Goal: Task Accomplishment & Management: Use online tool/utility

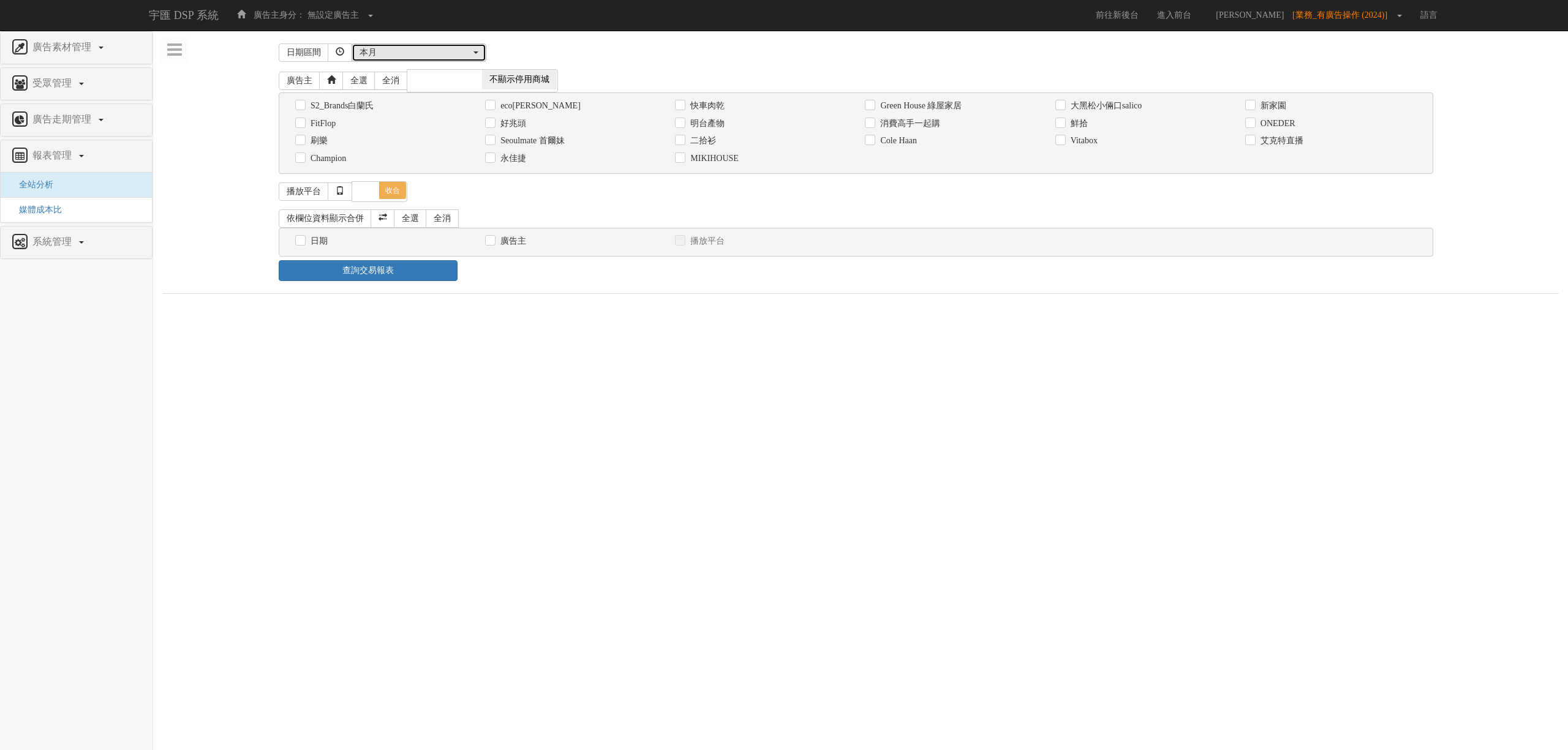
click at [423, 61] on button "本月" at bounding box center [418, 52] width 135 height 18
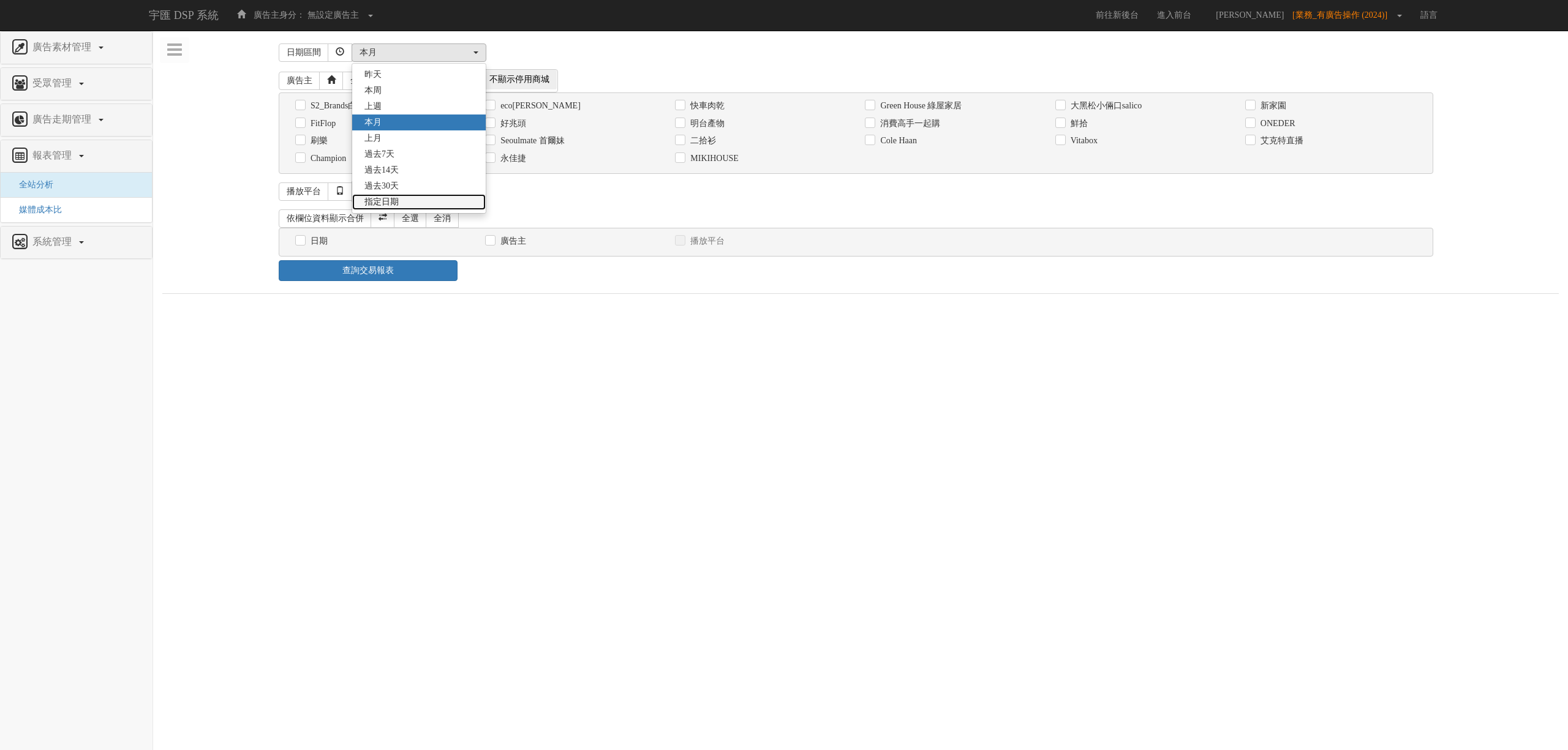
click at [444, 207] on link "指定日期" at bounding box center [418, 202] width 134 height 16
select select "Custom"
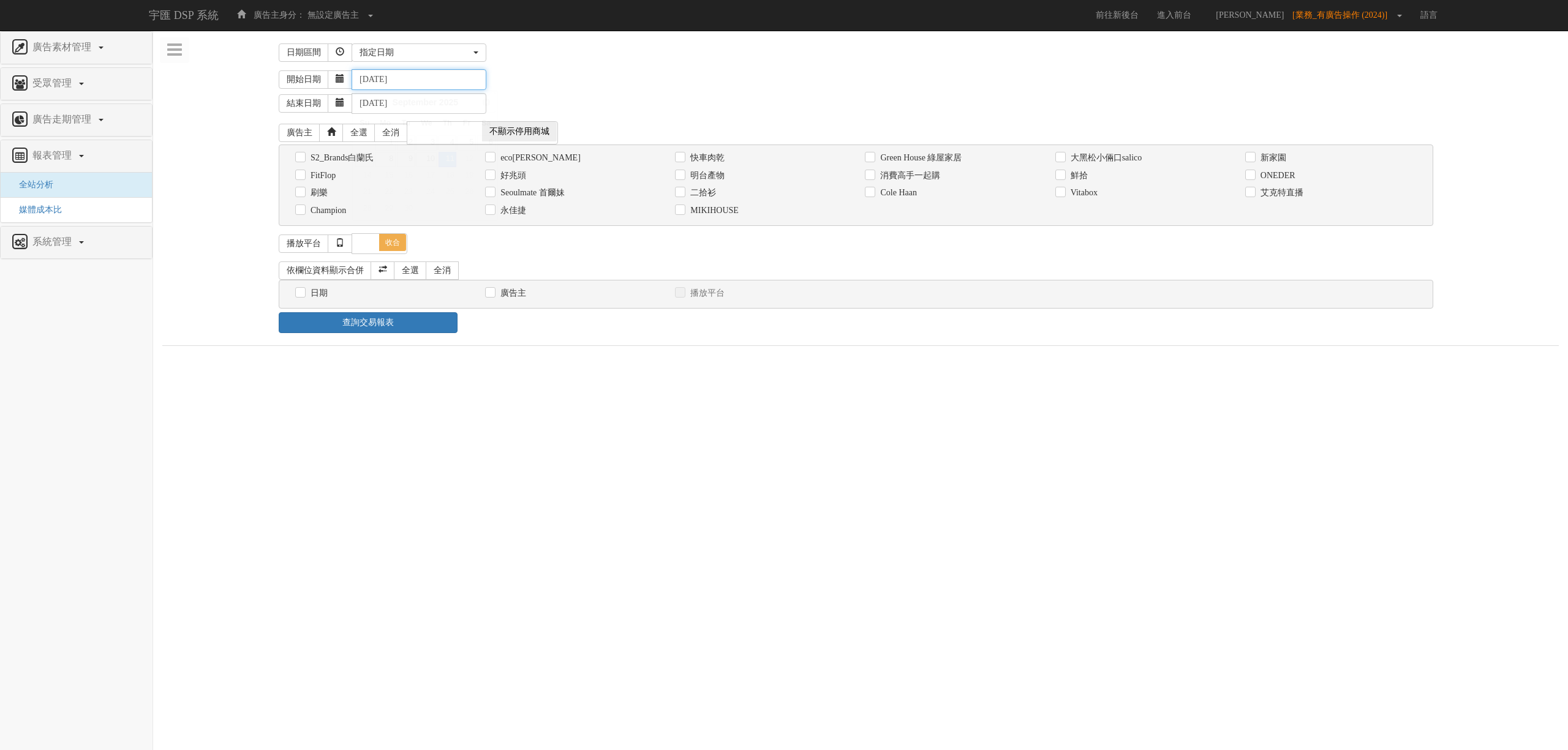
click at [383, 78] on input "[DATE]" at bounding box center [418, 79] width 135 height 21
click at [380, 77] on input "[DATE]" at bounding box center [418, 79] width 135 height 21
type input "[DATE]"
click at [584, 77] on div "開始日期 [DATE]" at bounding box center [918, 79] width 1280 height 21
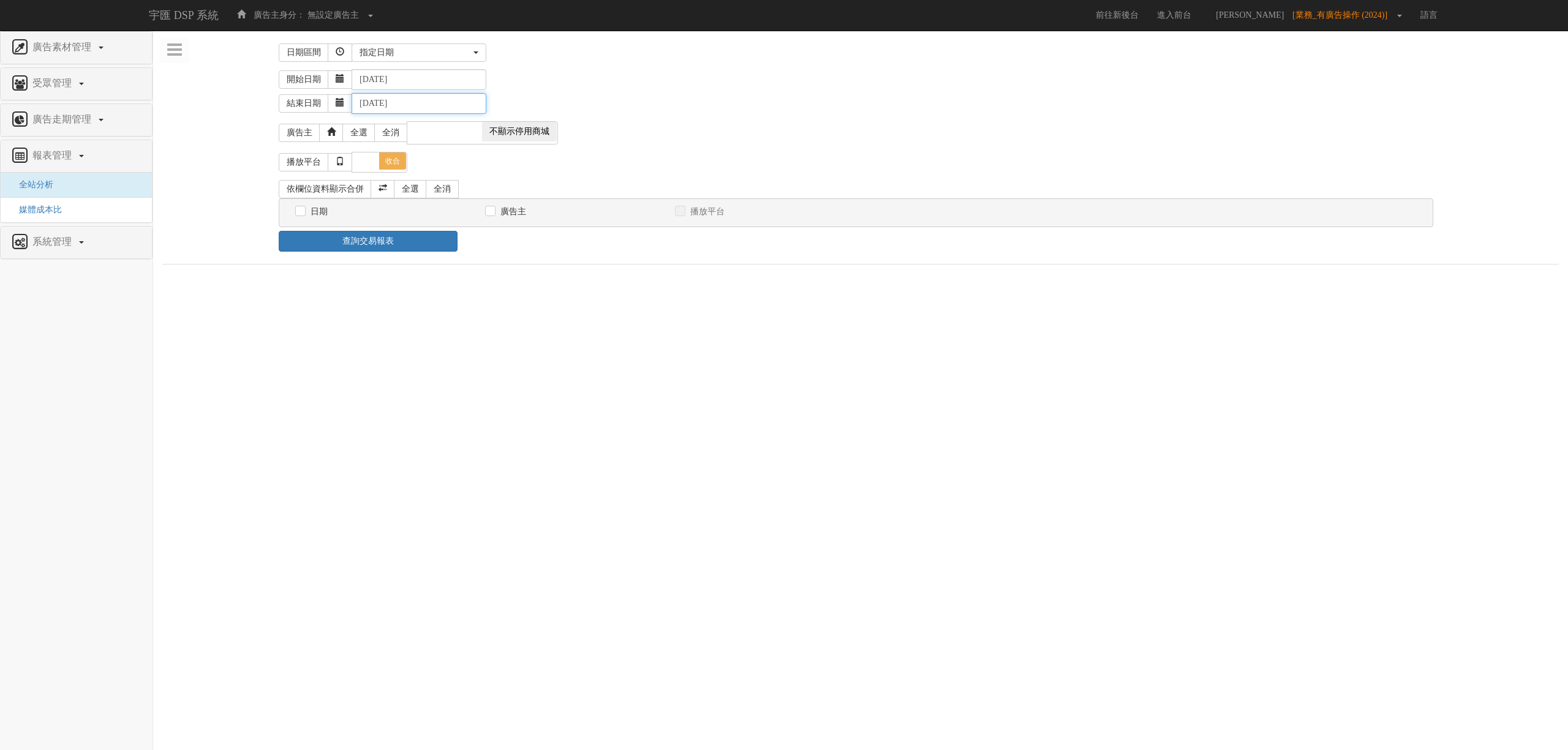
click at [380, 107] on input "[DATE]" at bounding box center [418, 103] width 135 height 21
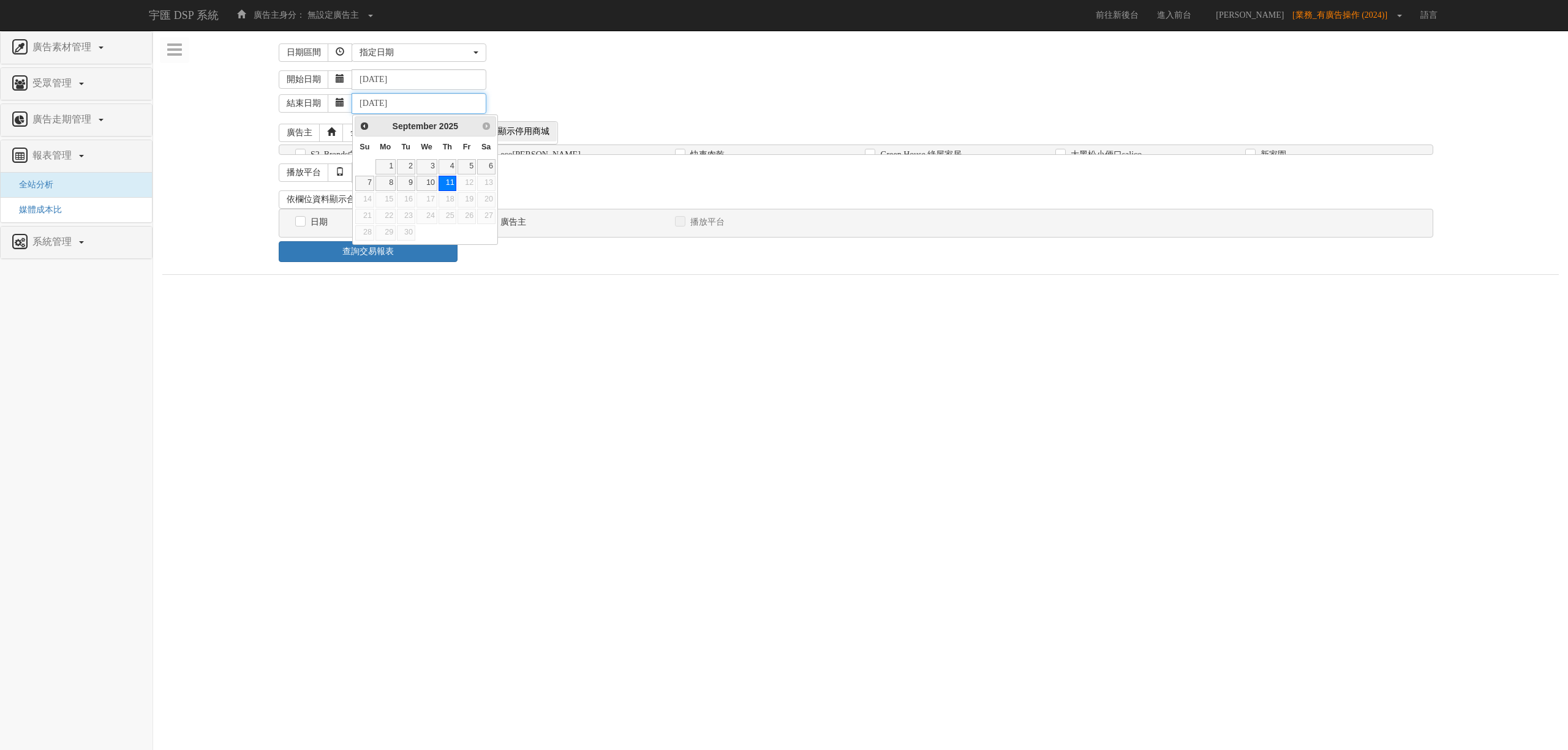
type input "[DATE]"
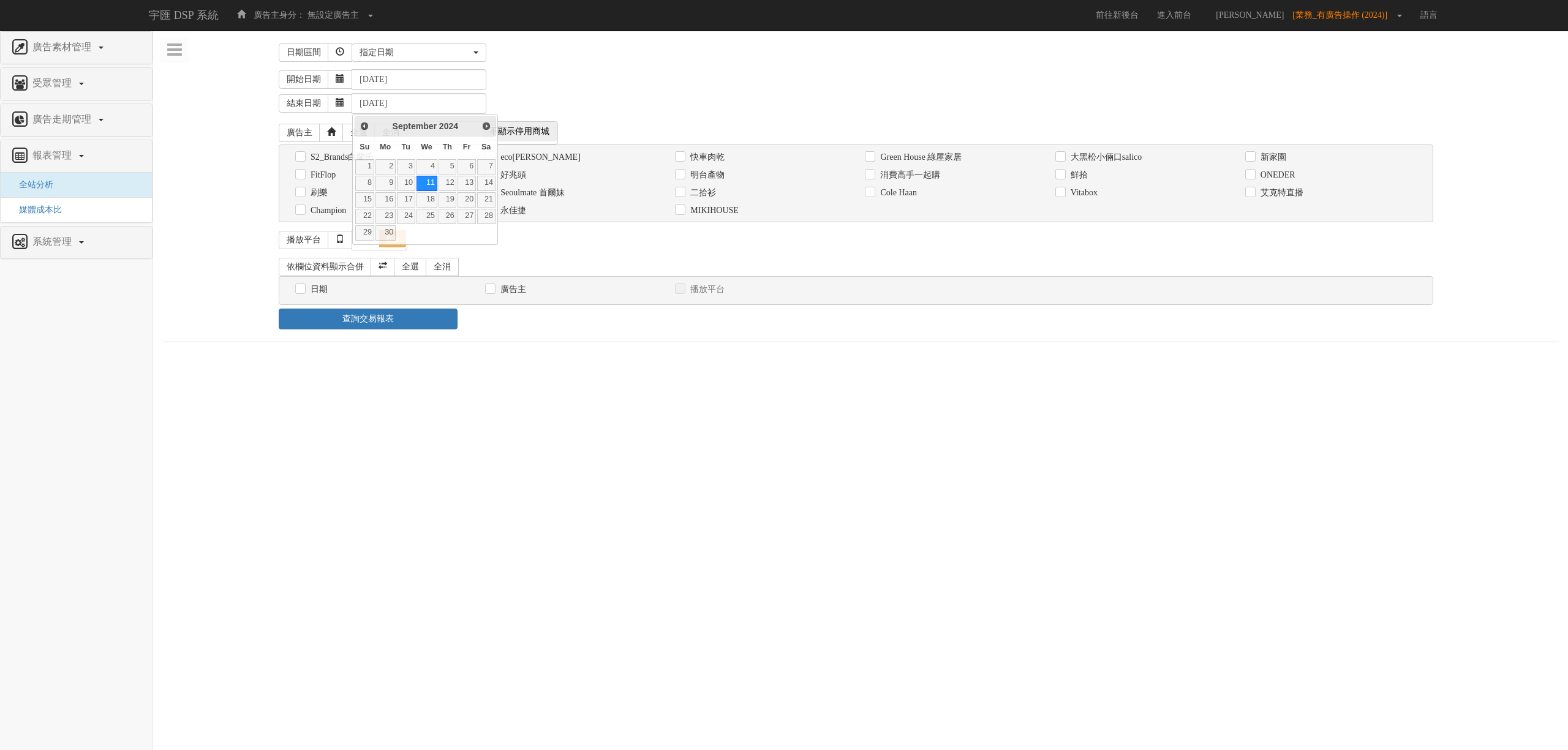
click at [607, 85] on div "開始日期 [DATE]" at bounding box center [918, 79] width 1280 height 21
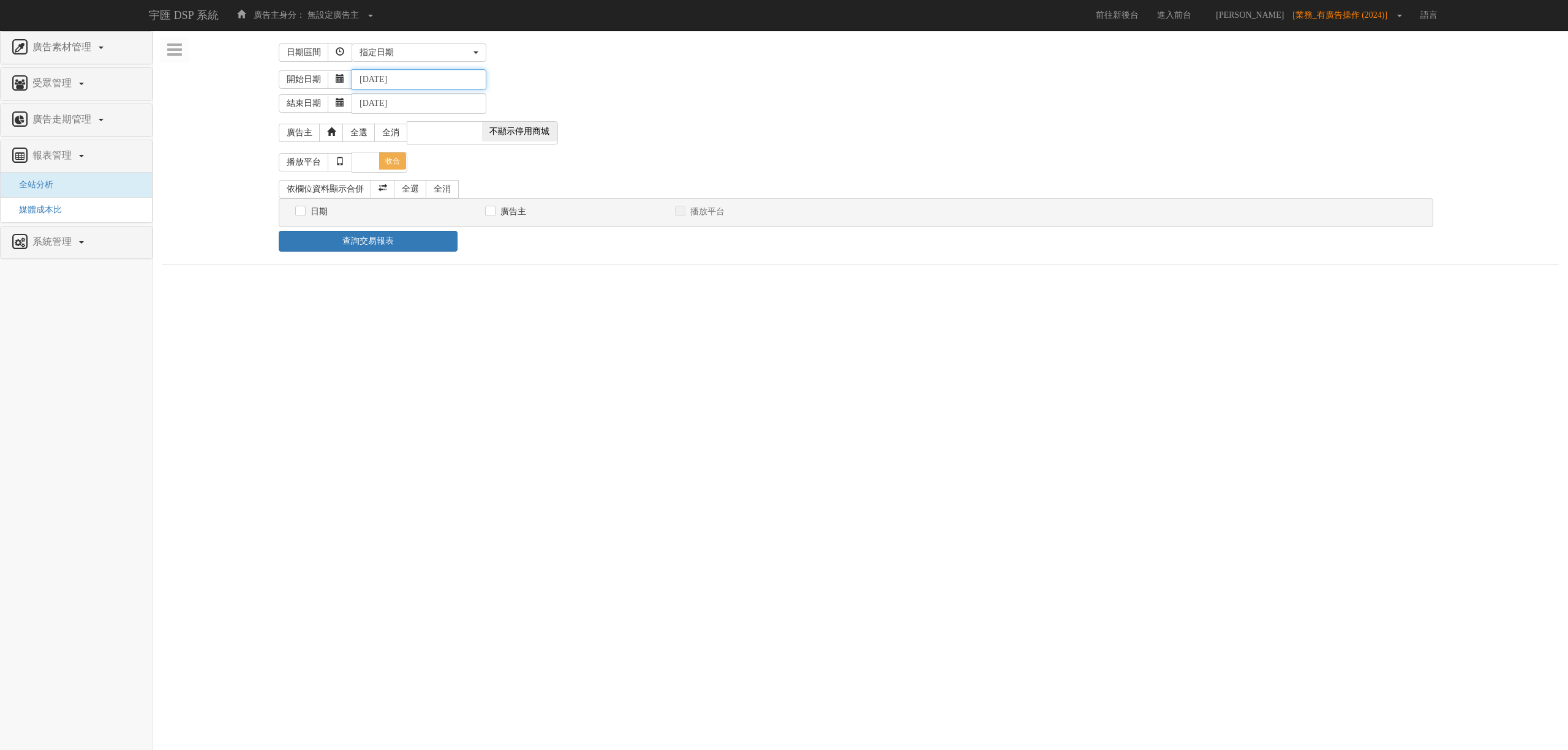
click at [440, 81] on input "[DATE]" at bounding box center [418, 79] width 135 height 21
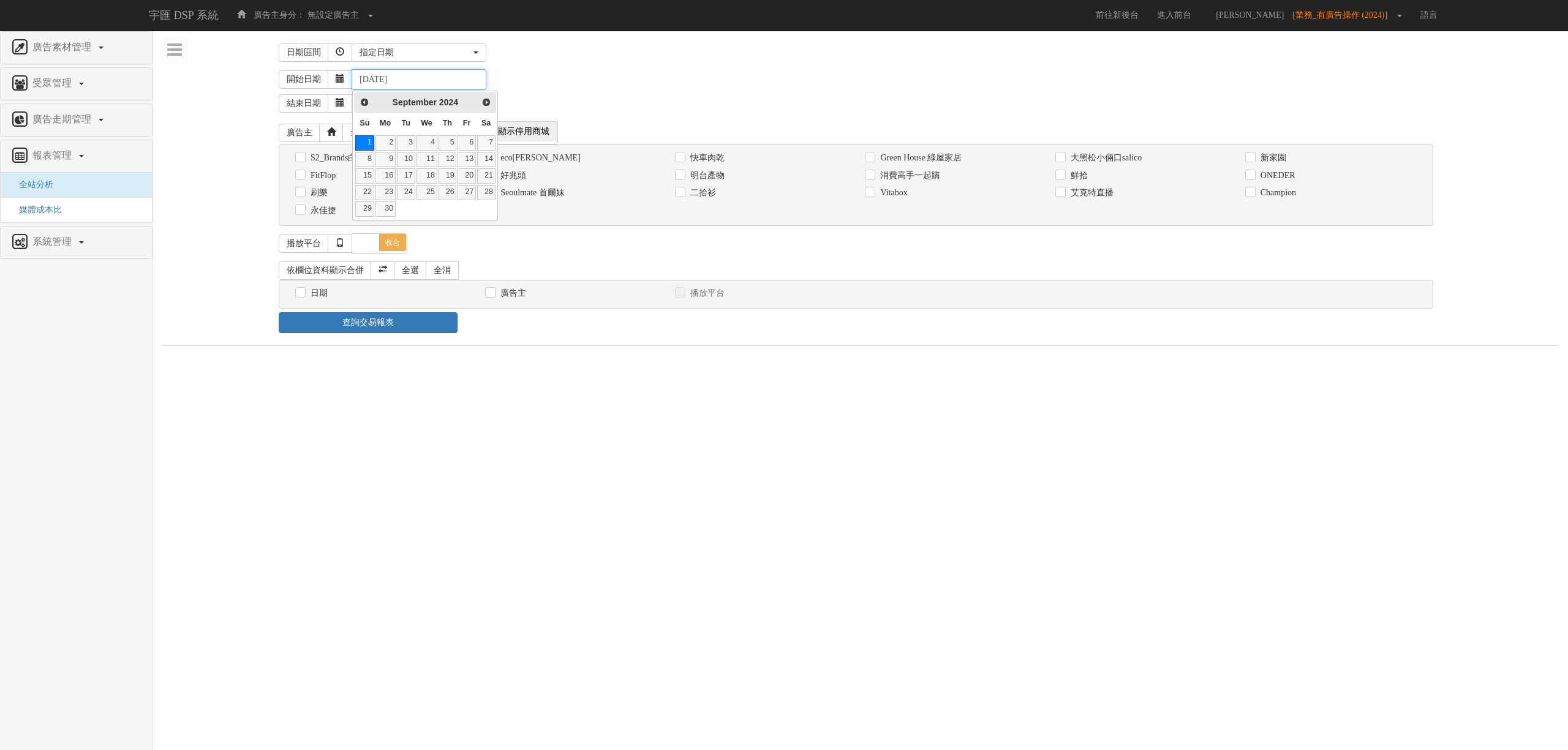
type input "[DATE]"
click at [613, 93] on div "結束日期 [DATE]" at bounding box center [918, 101] width 1280 height 24
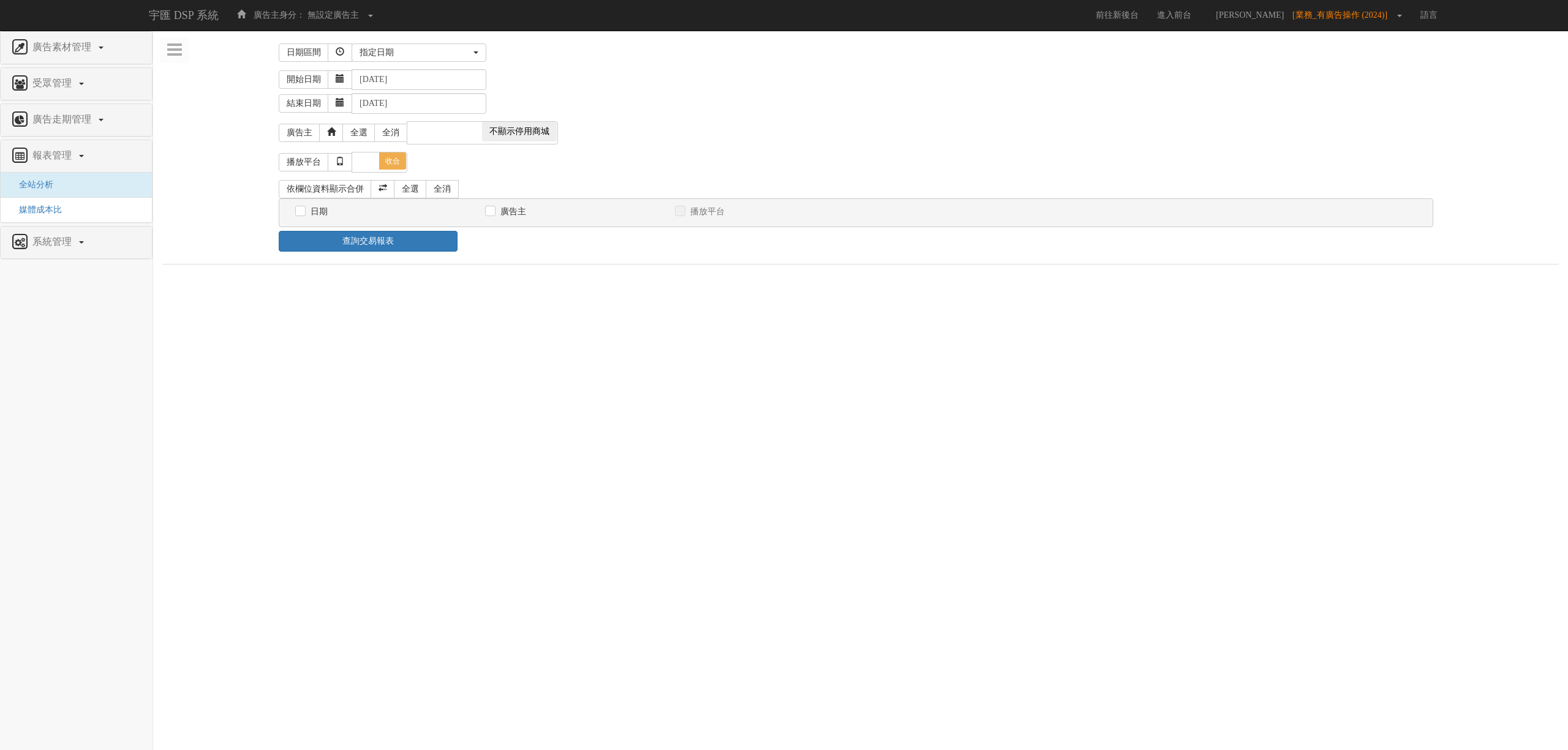
click at [434, 117] on div "開始日期 [DATE] 結束日期 [DATE]" at bounding box center [860, 92] width 1396 height 52
click at [429, 108] on input "[DATE]" at bounding box center [418, 103] width 135 height 21
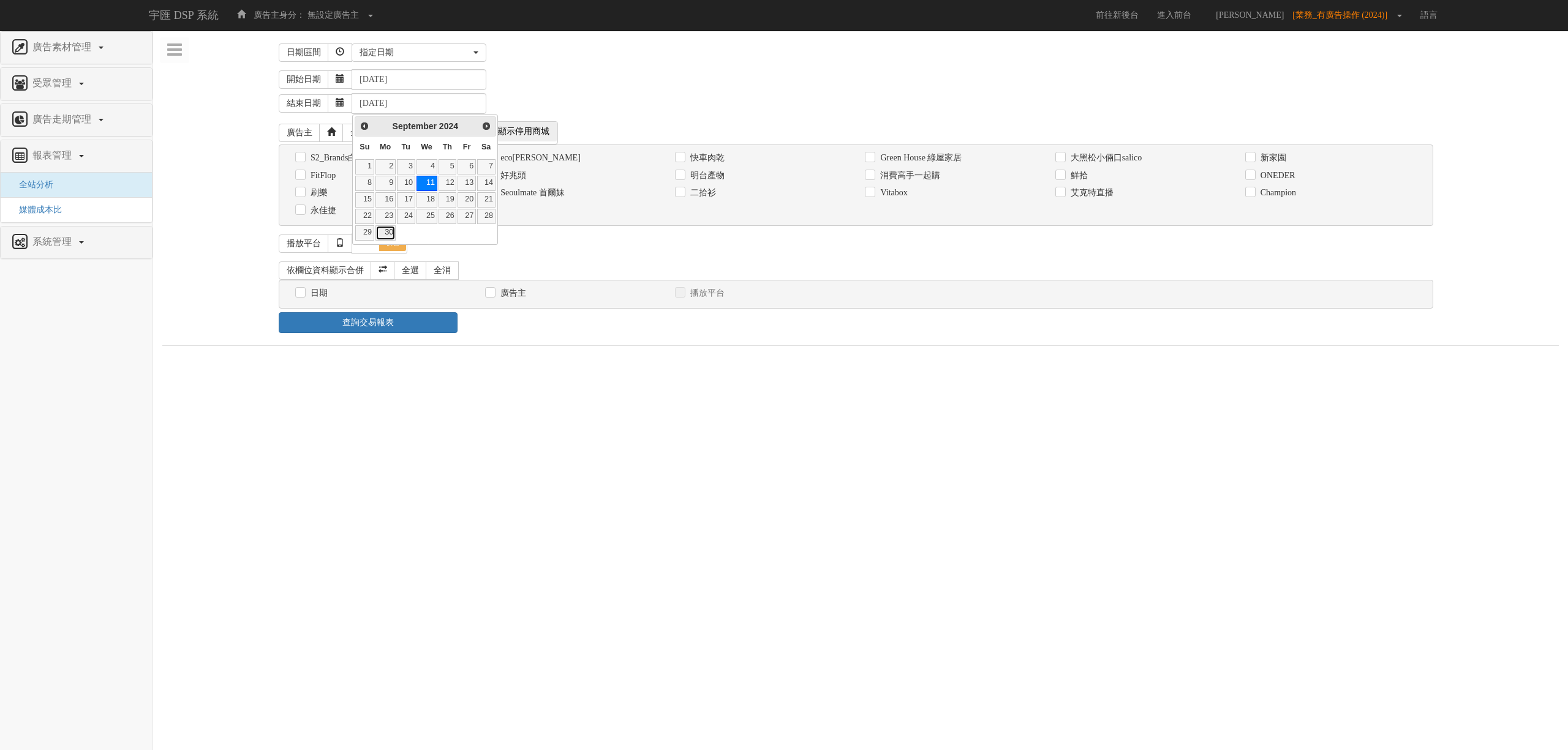
click at [388, 235] on link "30" at bounding box center [385, 233] width 21 height 15
type input "[DATE]"
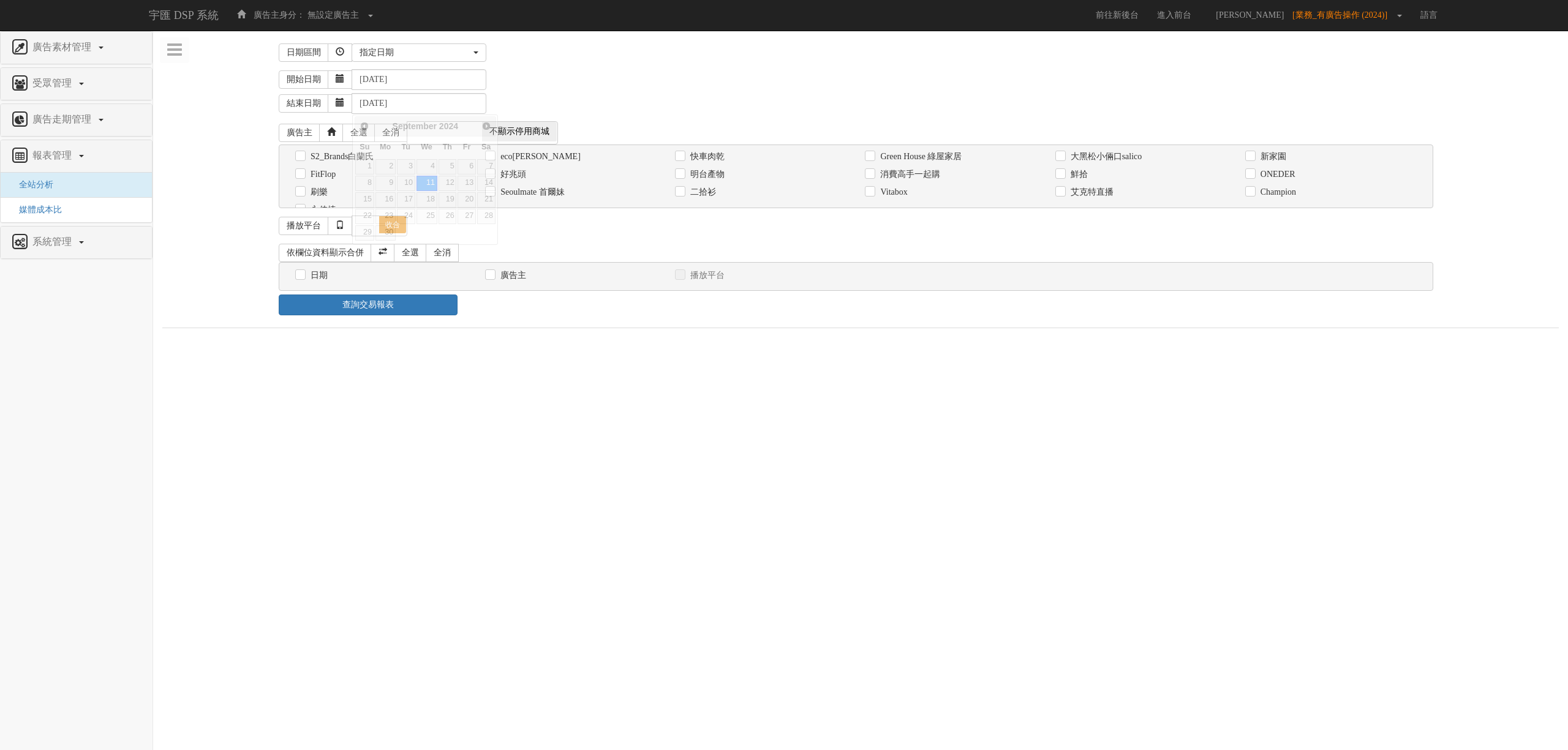
click at [710, 112] on div "結束日期 [DATE]" at bounding box center [918, 101] width 1280 height 24
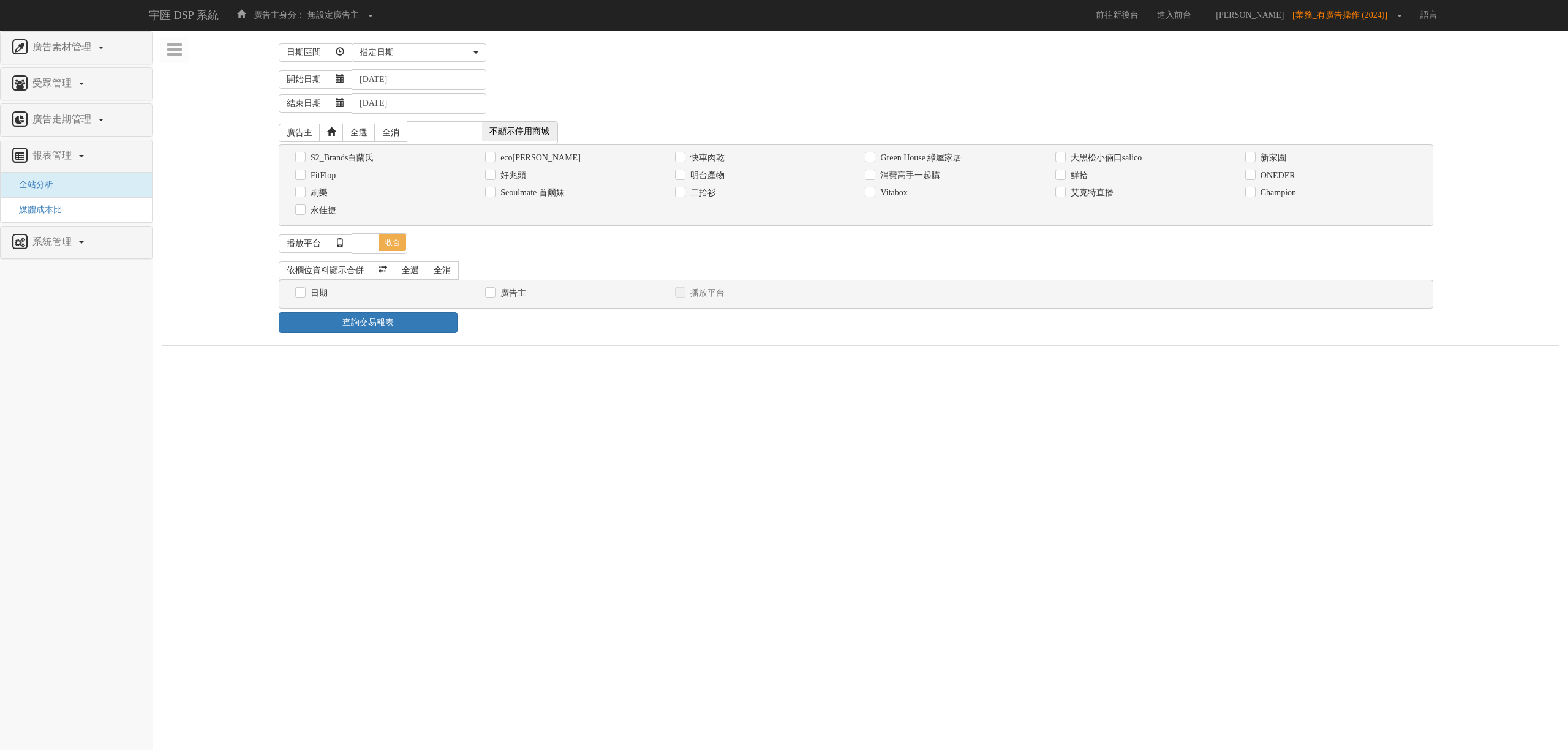
click at [921, 182] on label "消費高手一起購" at bounding box center [908, 176] width 63 height 13
click at [873, 180] on input "消費高手一起購" at bounding box center [868, 175] width 8 height 8
checkbox input "true"
click at [327, 297] on label "日期" at bounding box center [317, 294] width 21 height 13
click at [304, 297] on input "日期" at bounding box center [299, 293] width 8 height 8
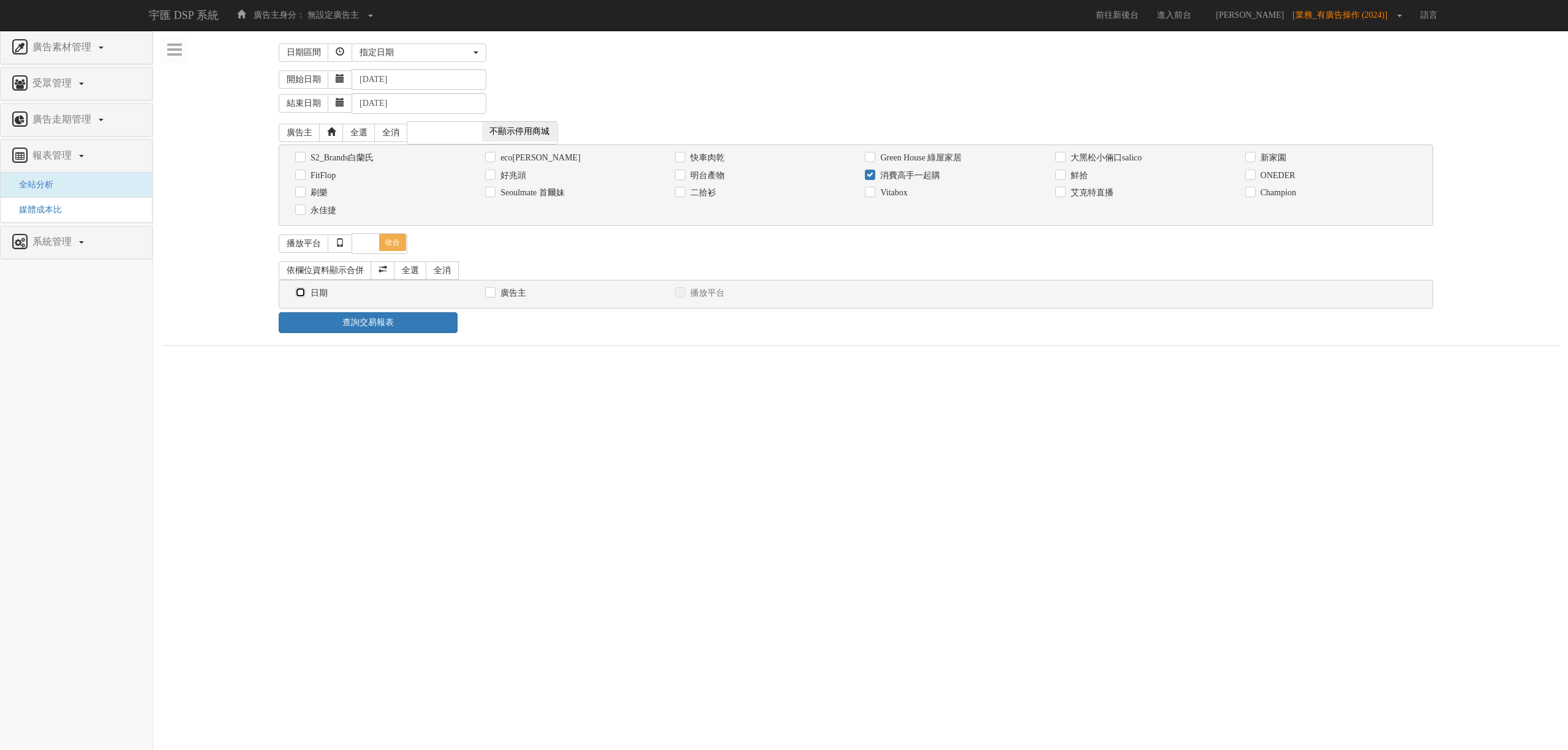
checkbox input "true"
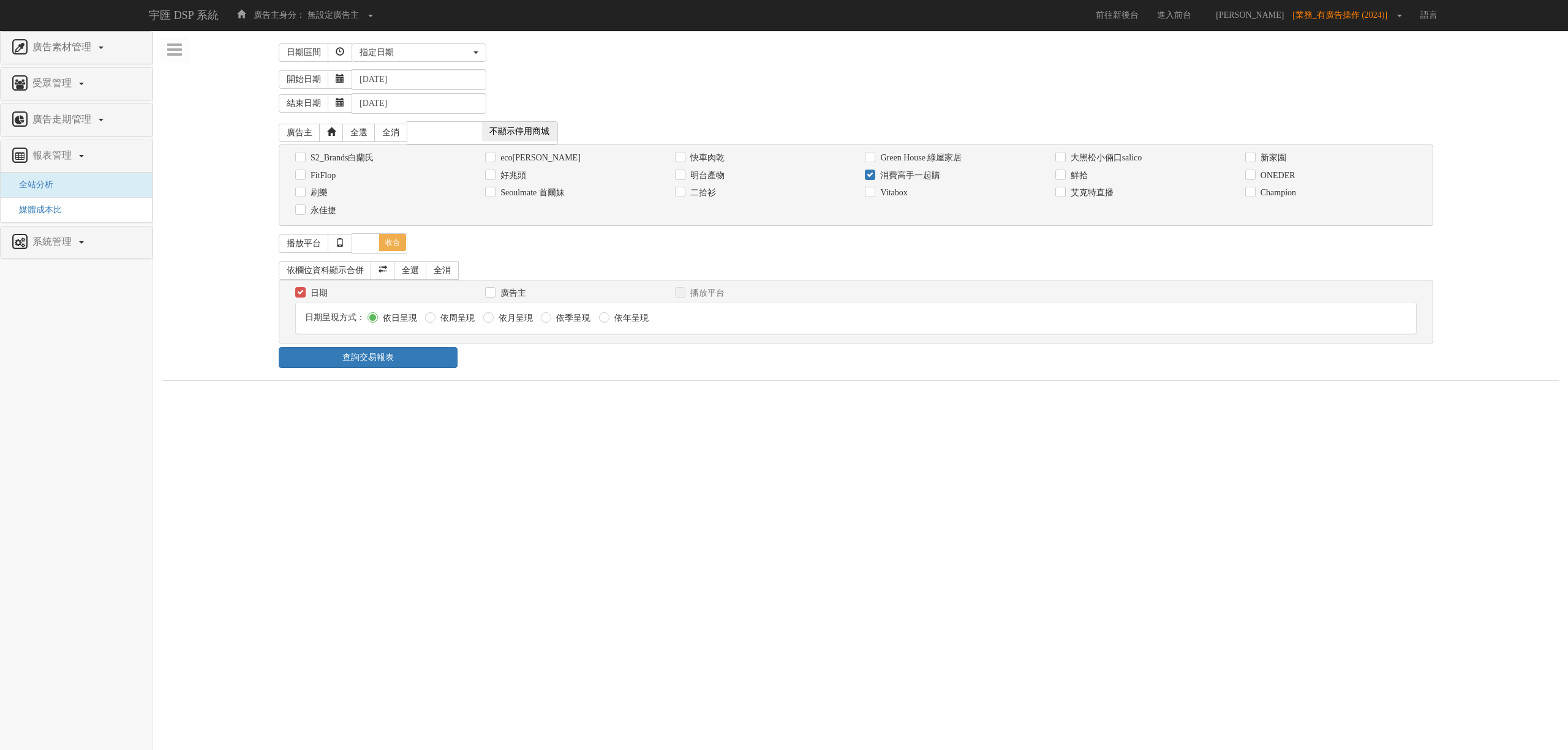
click at [505, 368] on div "查詢交易報表" at bounding box center [860, 357] width 1182 height 21
click at [424, 378] on link "查詢交易報表" at bounding box center [367, 367] width 179 height 21
click at [577, 368] on div "查詢交易報表" at bounding box center [860, 367] width 1182 height 21
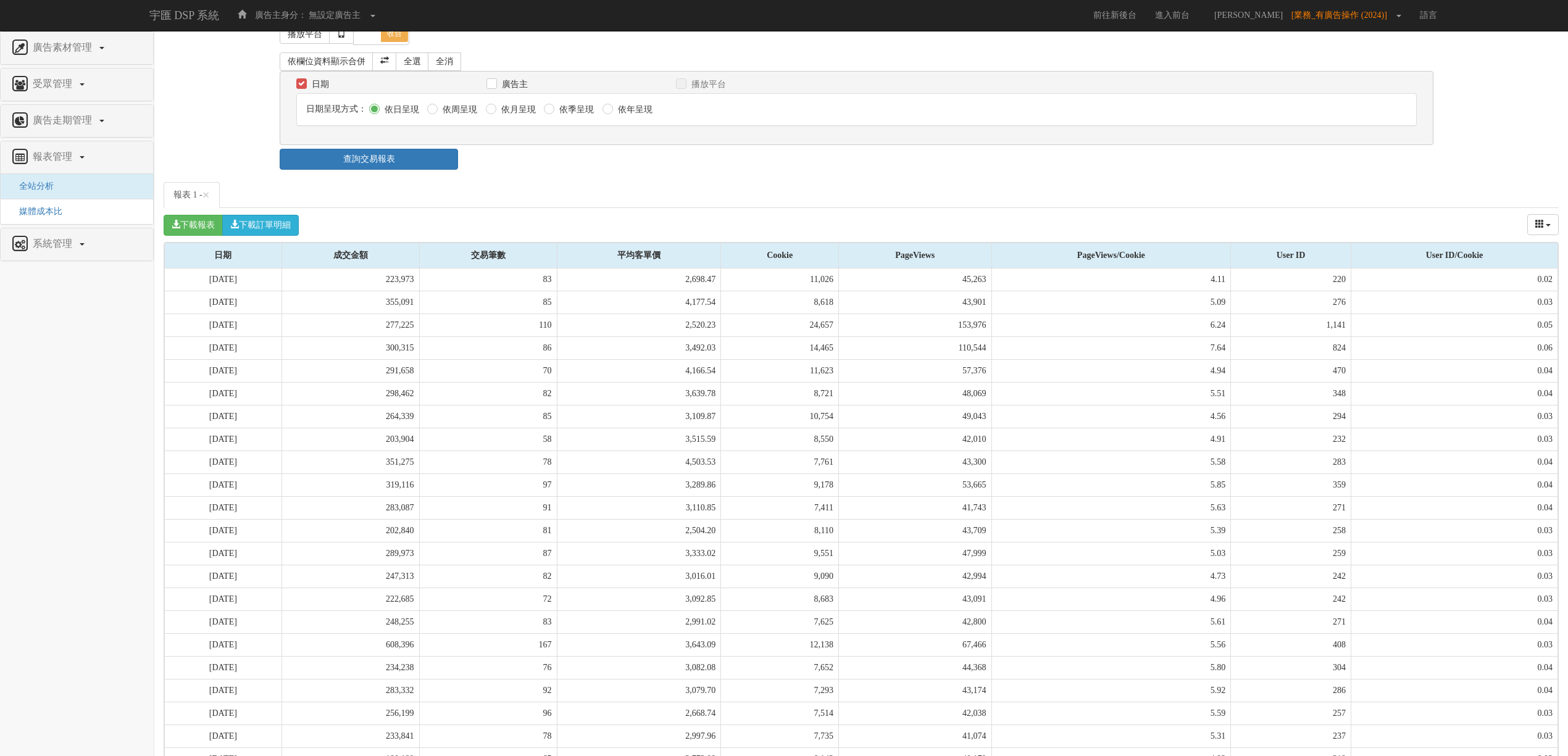
scroll to position [220, 0]
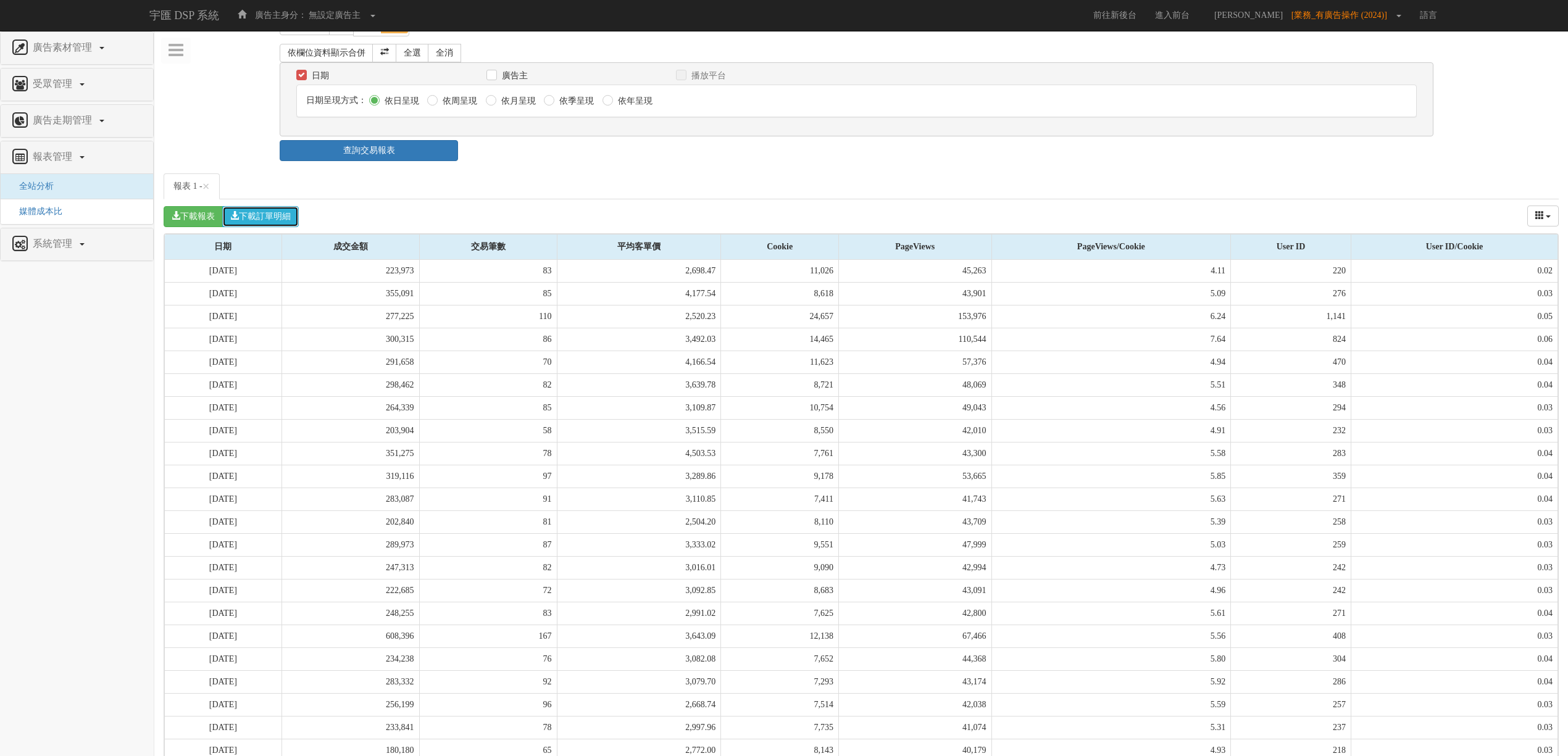
click at [251, 214] on button "下載訂單明細" at bounding box center [260, 216] width 77 height 21
click at [583, 350] on td "3,492.03" at bounding box center [638, 339] width 164 height 23
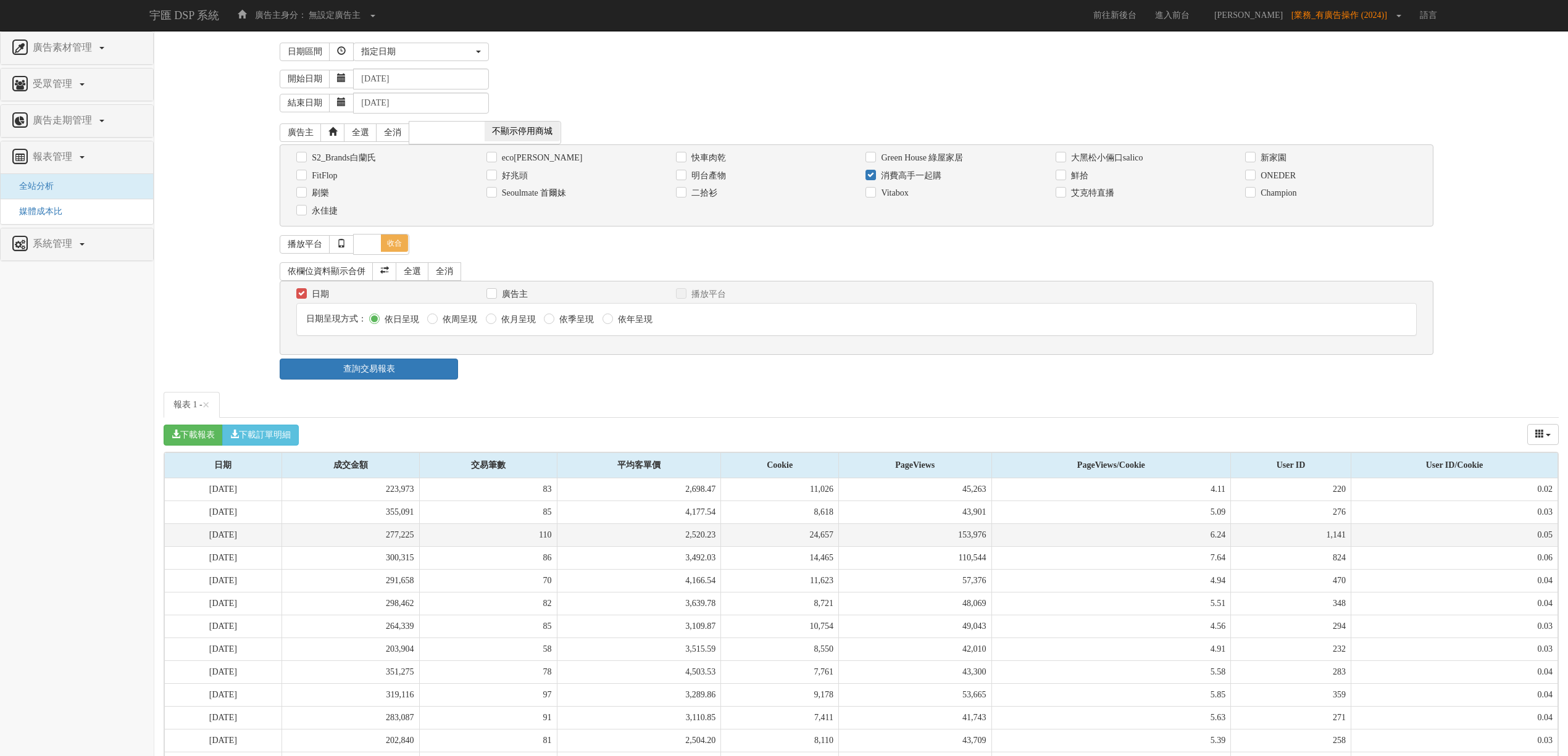
scroll to position [0, 0]
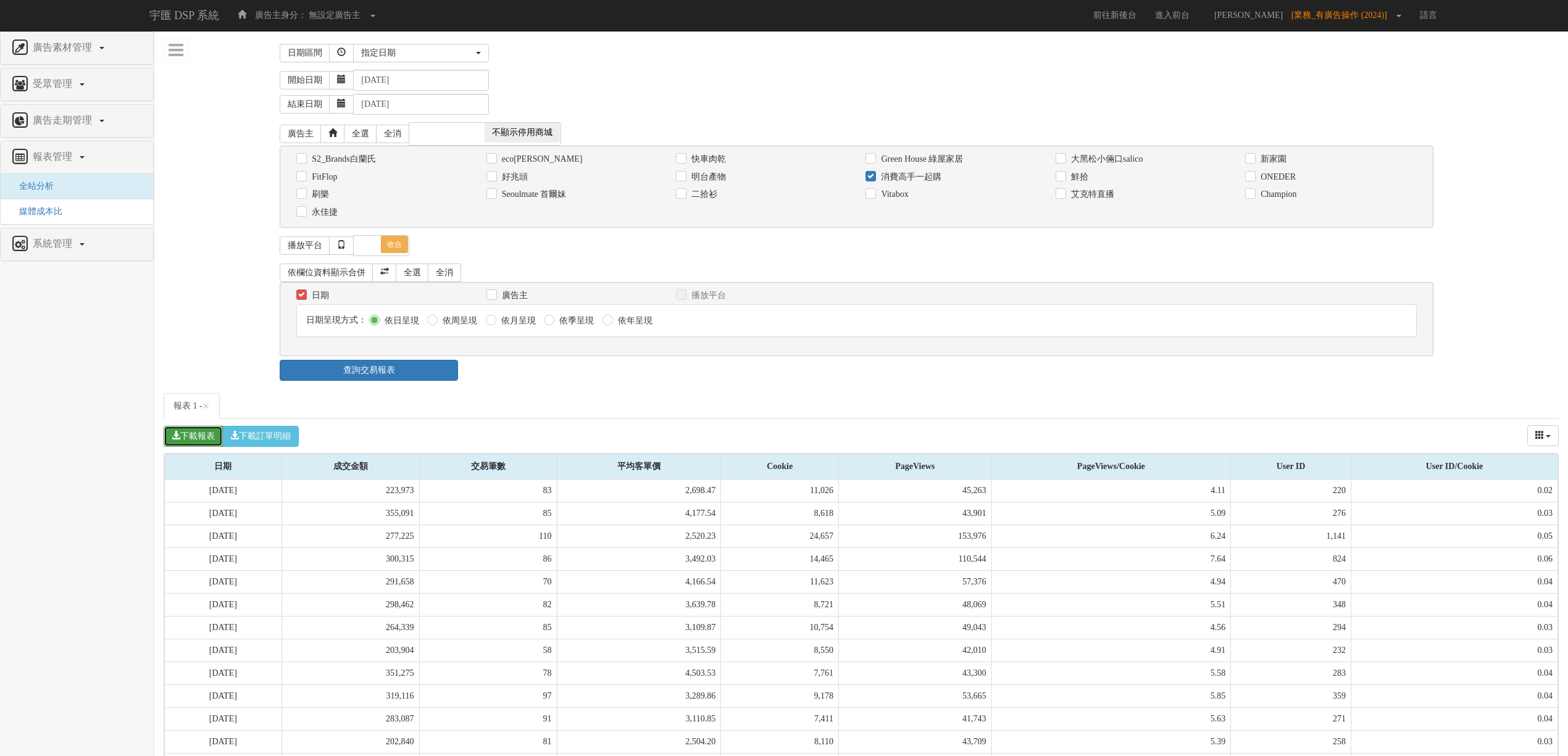
click at [191, 438] on button "下載報表" at bounding box center [193, 436] width 59 height 21
click at [721, 471] on div "平均客單價" at bounding box center [639, 466] width 164 height 24
